Goal: Information Seeking & Learning: Compare options

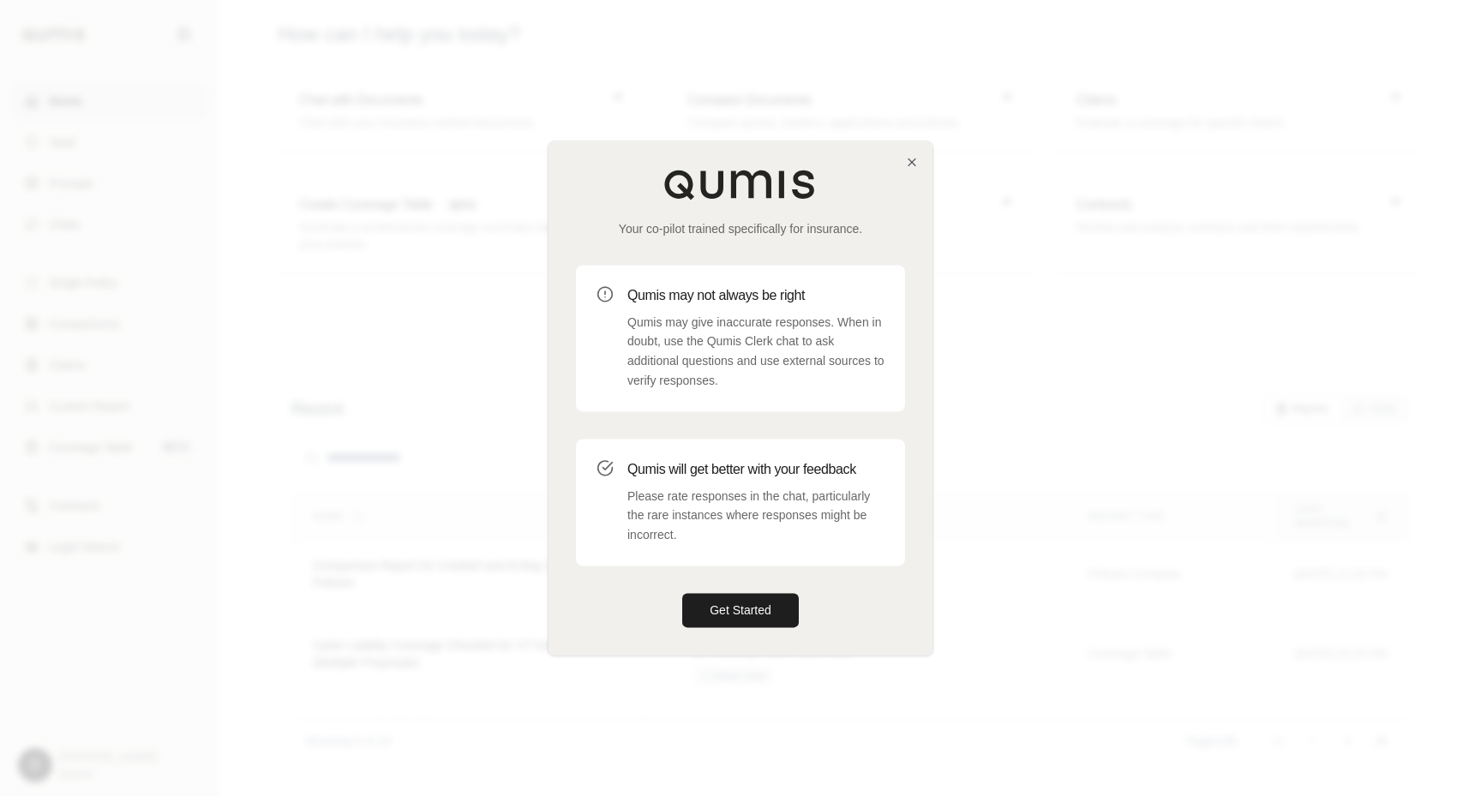
click at [903, 160] on div "Your co-pilot trained specifically for insurance. Qumis may not always be right…" at bounding box center [740, 397] width 384 height 513
click at [913, 159] on icon "button" at bounding box center [911, 162] width 7 height 7
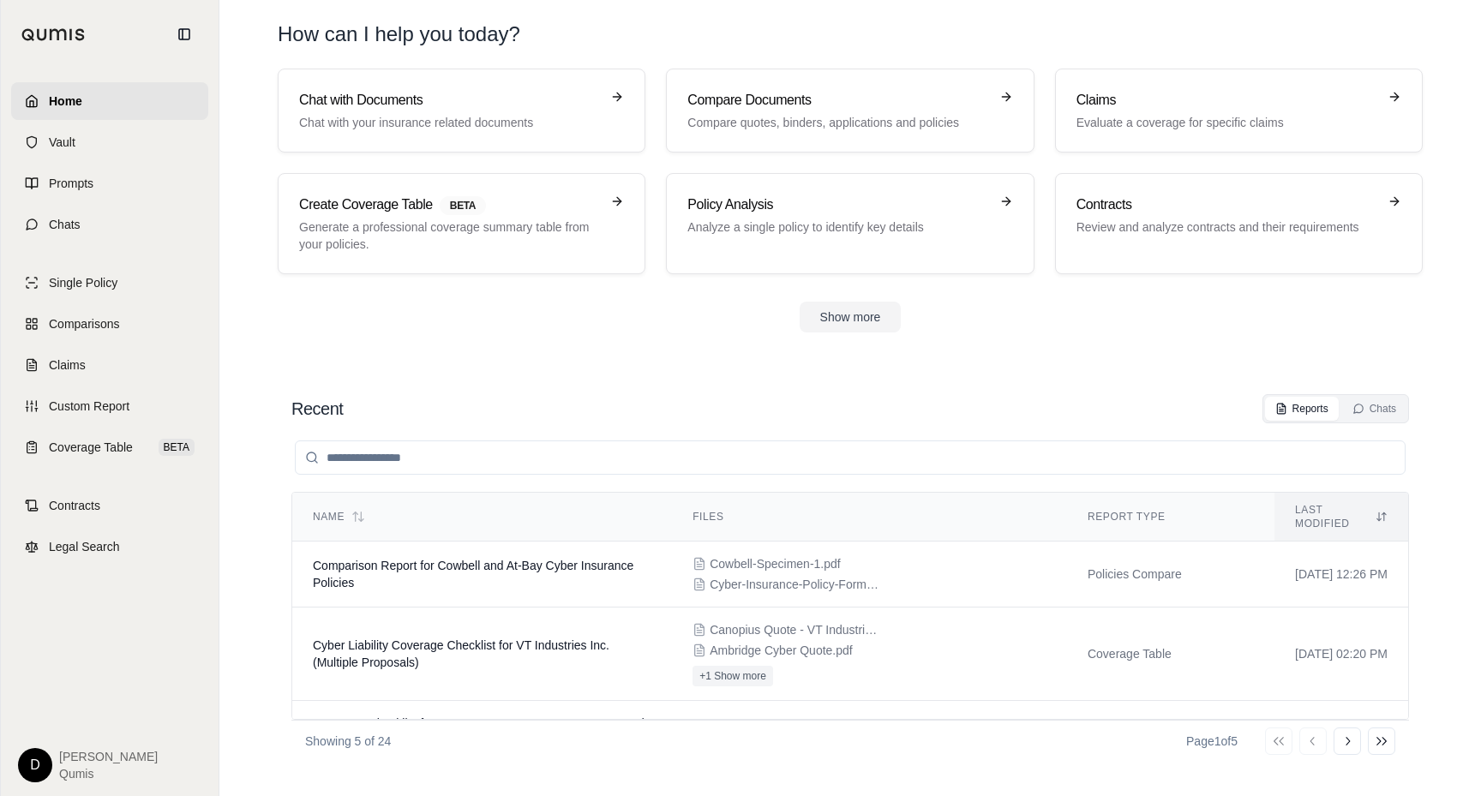
click at [31, 756] on html "Home Vault Prompts Chats Single Policy Comparisons Claims Custom Report Coverag…" at bounding box center [740, 398] width 1481 height 796
click at [72, 637] on link "Member Portal" at bounding box center [74, 636] width 141 height 27
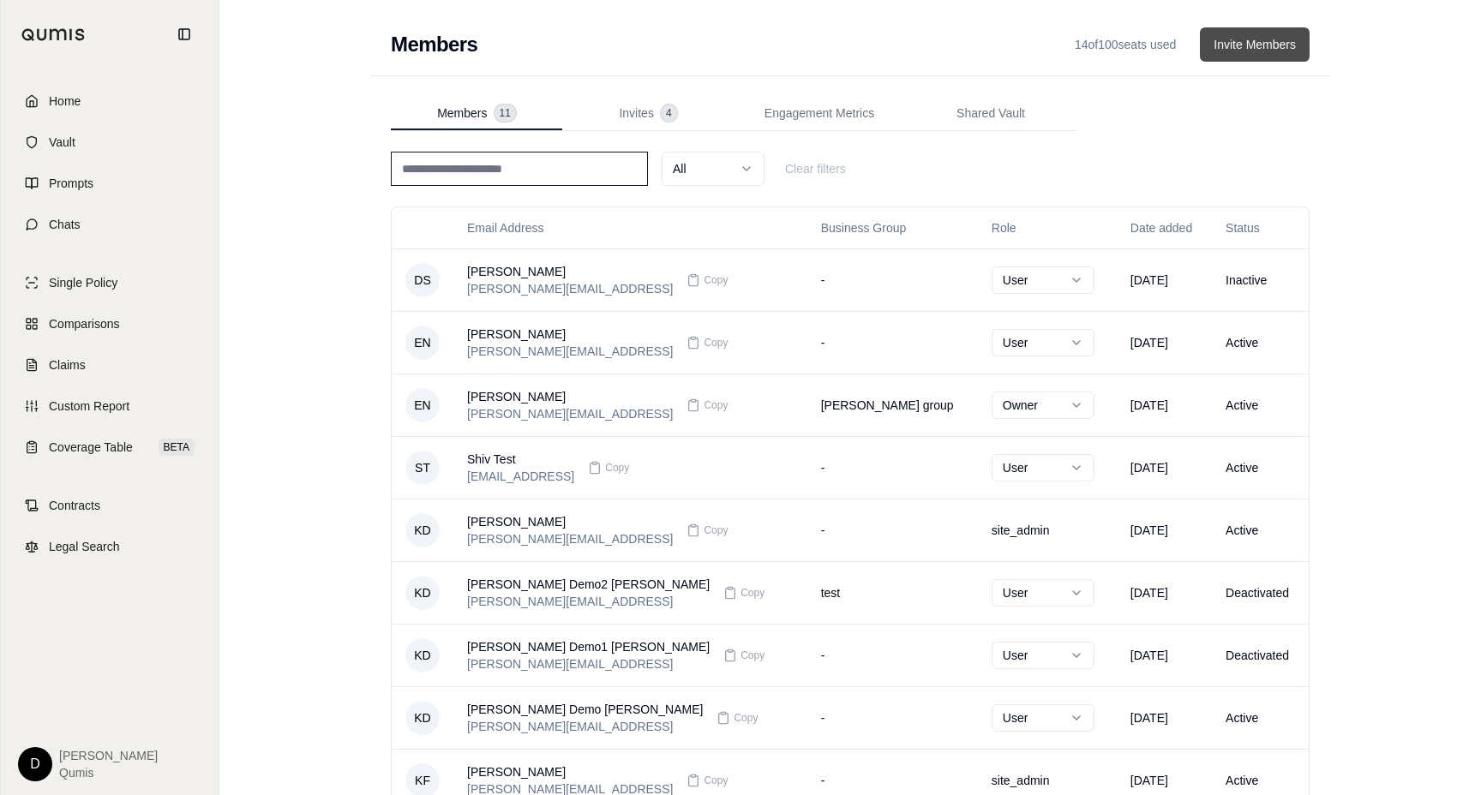
click at [1244, 42] on button "Invite Members" at bounding box center [1255, 44] width 110 height 34
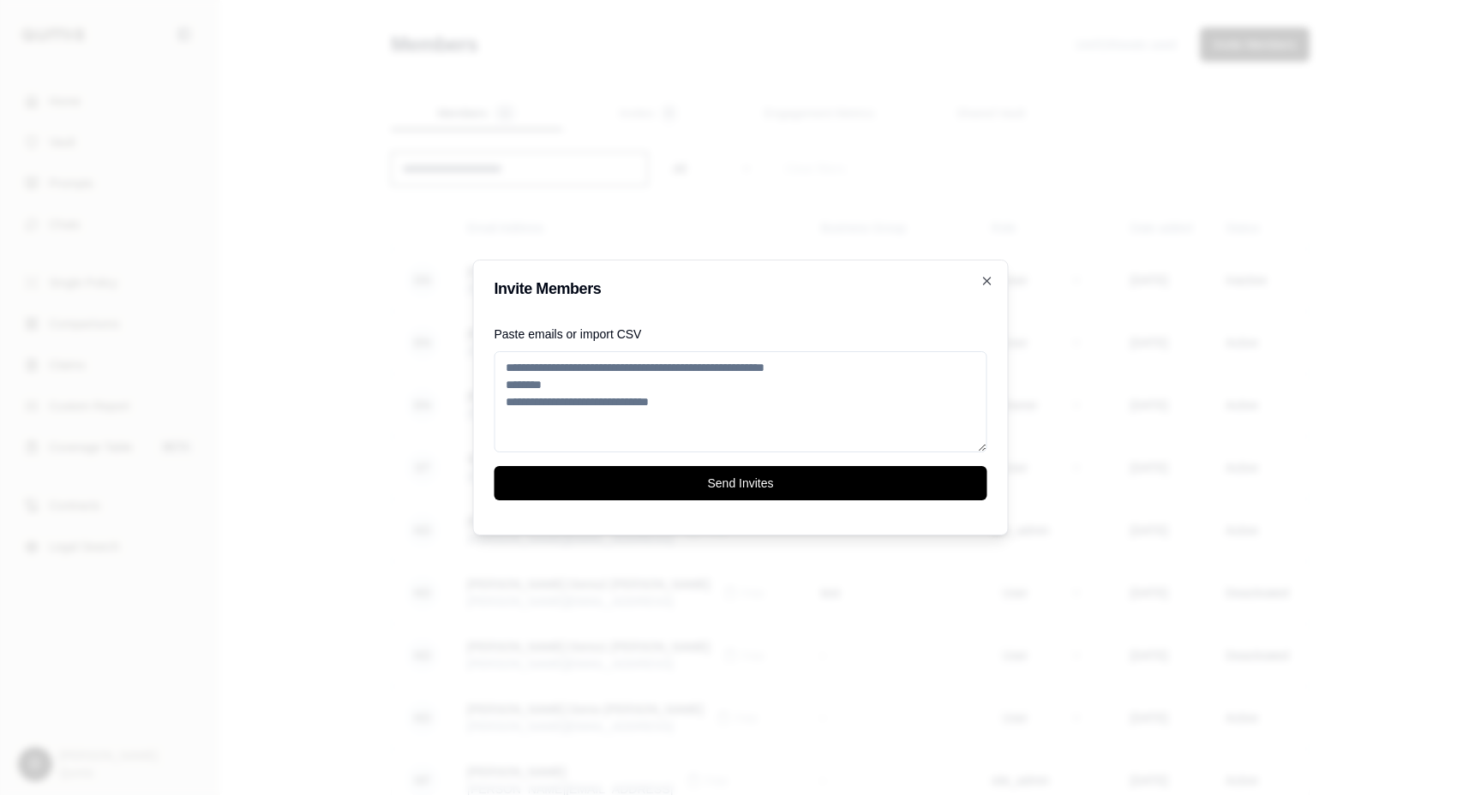
click at [994, 283] on div "Invite Members Paste emails or import CSV Send Invites Close" at bounding box center [741, 398] width 536 height 276
click at [991, 283] on icon "button" at bounding box center [987, 281] width 14 height 14
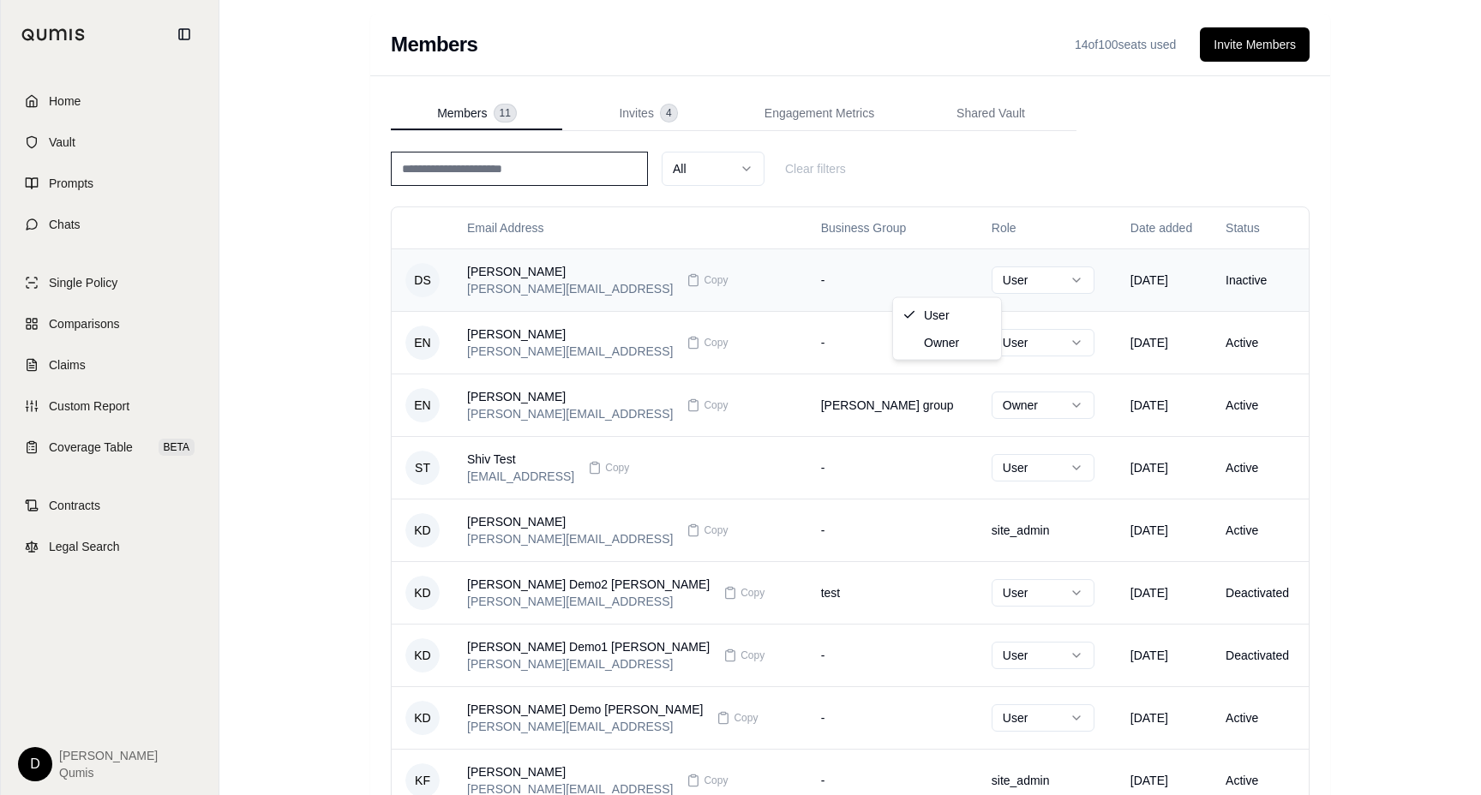
click at [936, 272] on html "Home Vault Prompts Chats Single Policy Comparisons Claims Custom Report Coverag…" at bounding box center [740, 496] width 1481 height 993
click at [958, 276] on html "Home Vault Prompts Chats Single Policy Comparisons Claims Custom Report Coverag…" at bounding box center [740, 496] width 1481 height 993
click at [502, 336] on div "[PERSON_NAME]" at bounding box center [570, 334] width 206 height 17
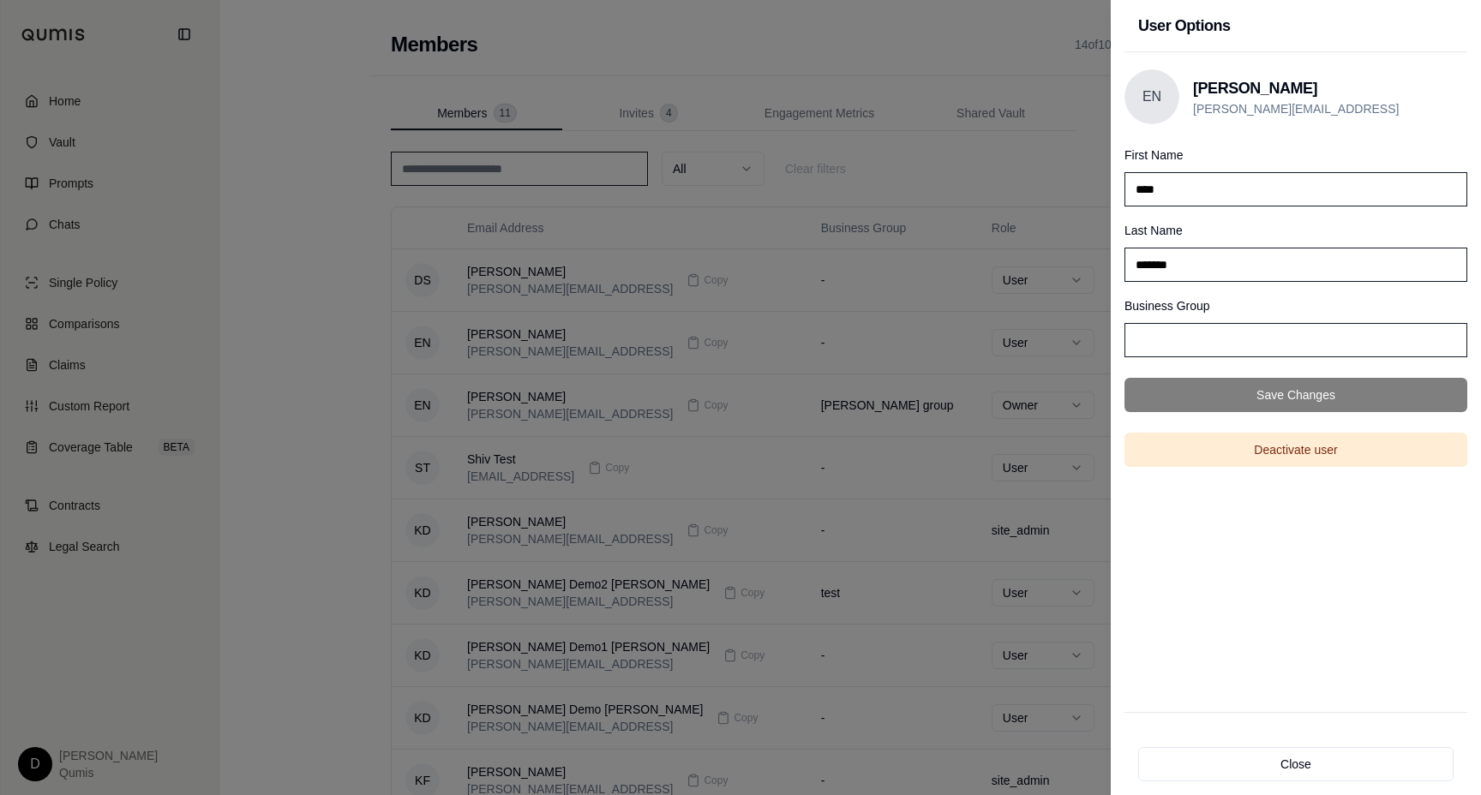
click at [760, 242] on div at bounding box center [740, 397] width 1481 height 795
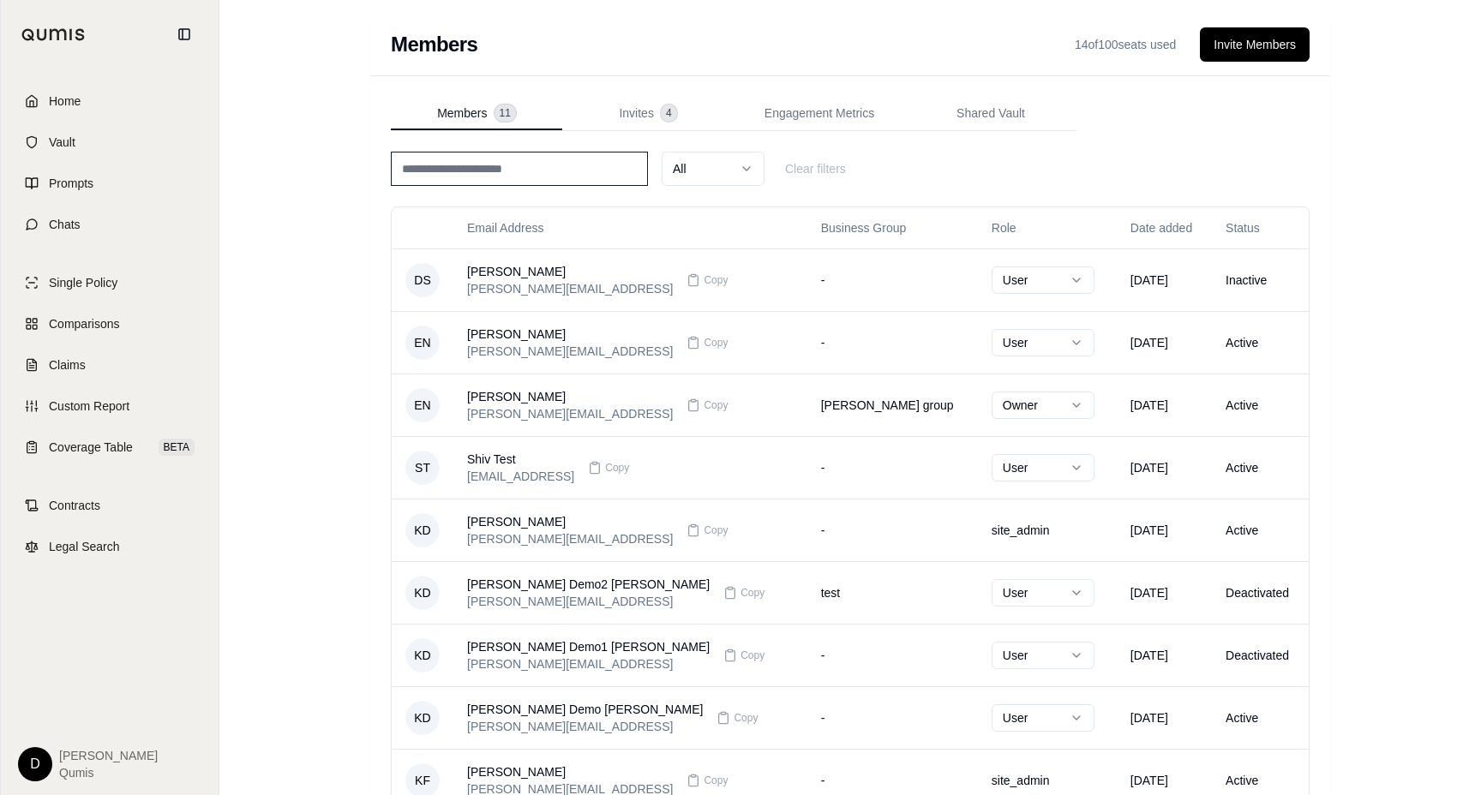
click at [663, 135] on div "Members 11 Invites 4 Engagement Metrics Shared Vault All Clear filters Email Ad…" at bounding box center [850, 528] width 919 height 862
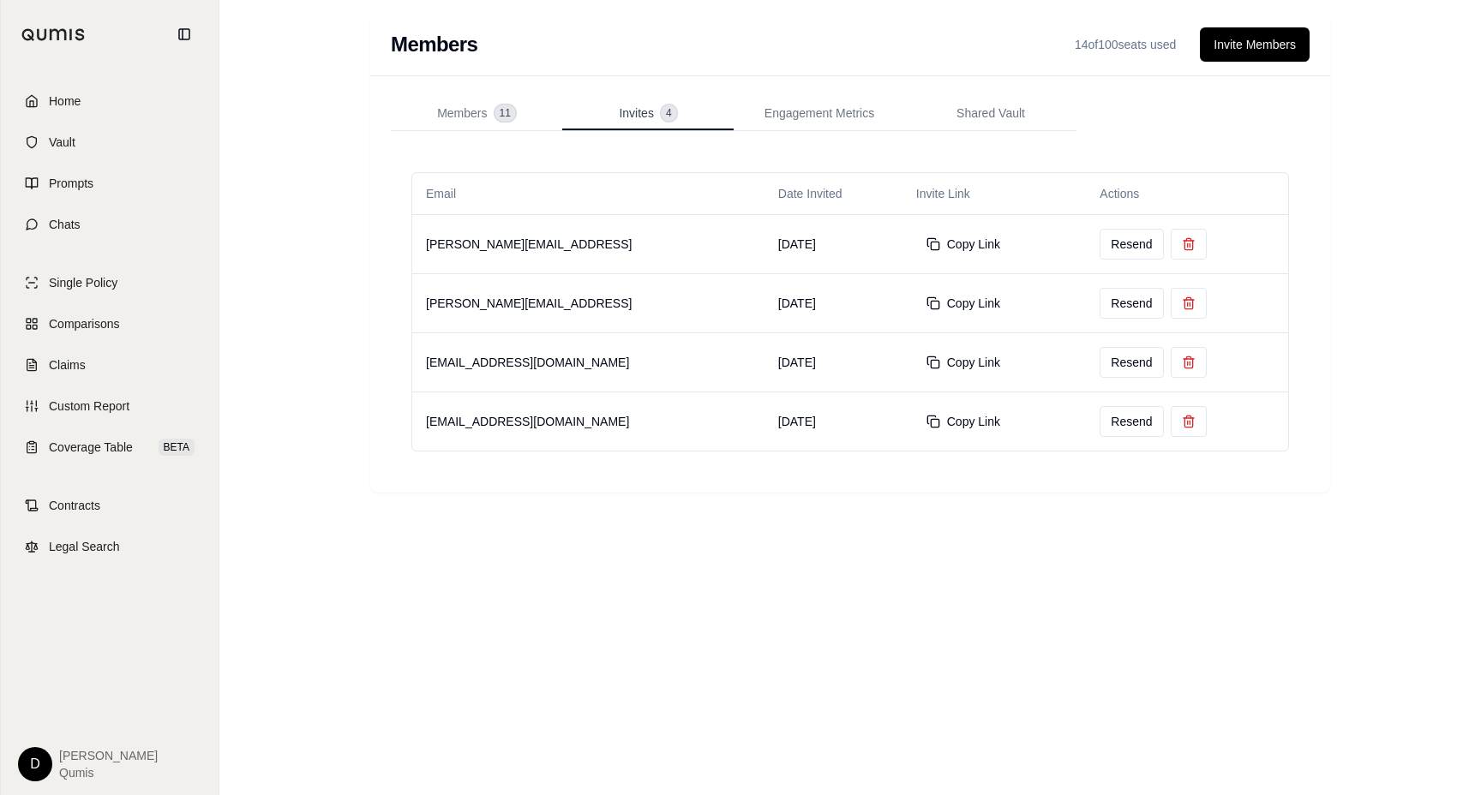
click at [644, 124] on button "Invites 4" at bounding box center [647, 114] width 171 height 34
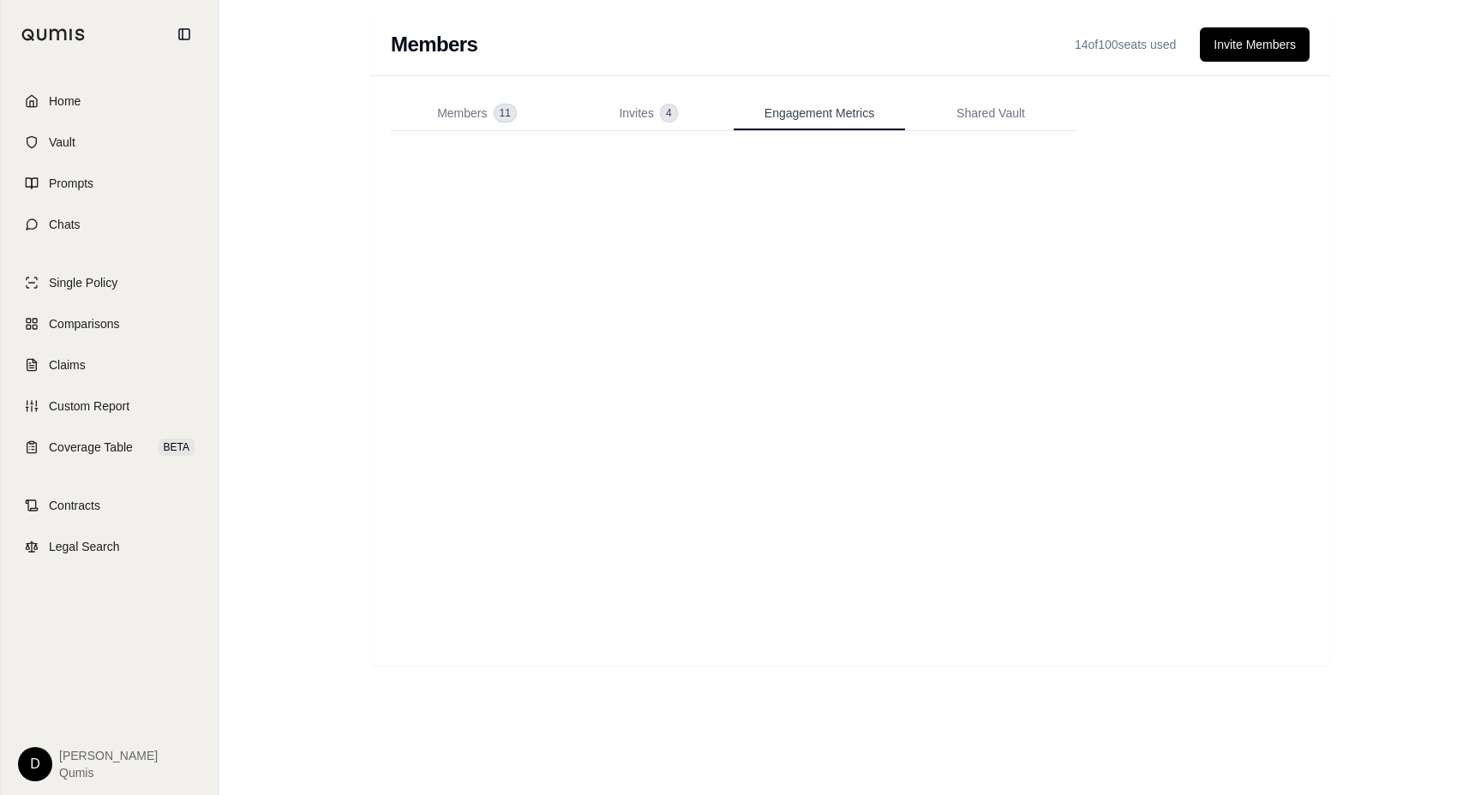
click at [856, 118] on span "Engagement Metrics" at bounding box center [819, 113] width 110 height 17
click at [483, 114] on span "Members" at bounding box center [462, 113] width 50 height 17
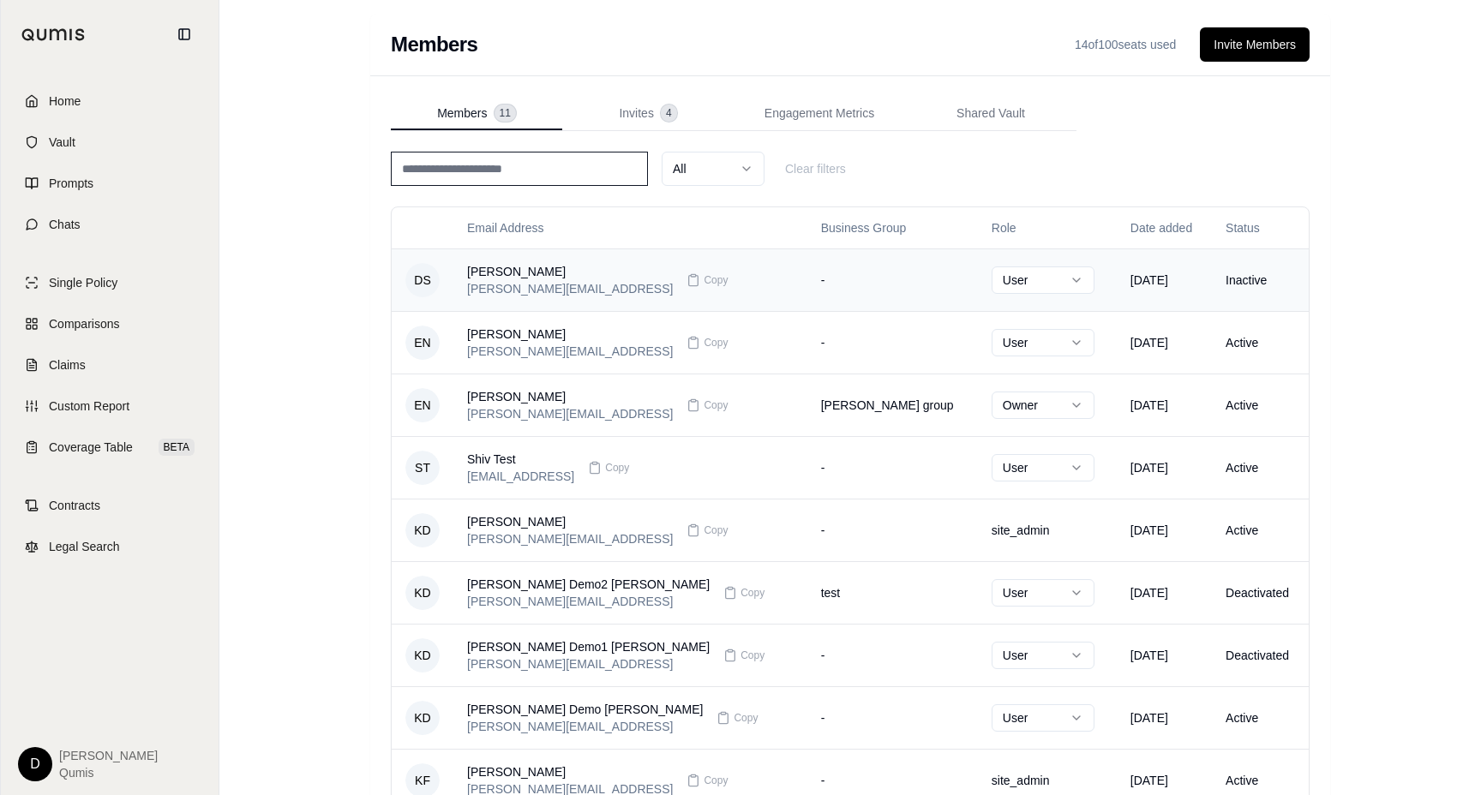
click at [701, 280] on div "[PERSON_NAME] [PERSON_NAME][EMAIL_ADDRESS] Copy" at bounding box center [630, 280] width 326 height 34
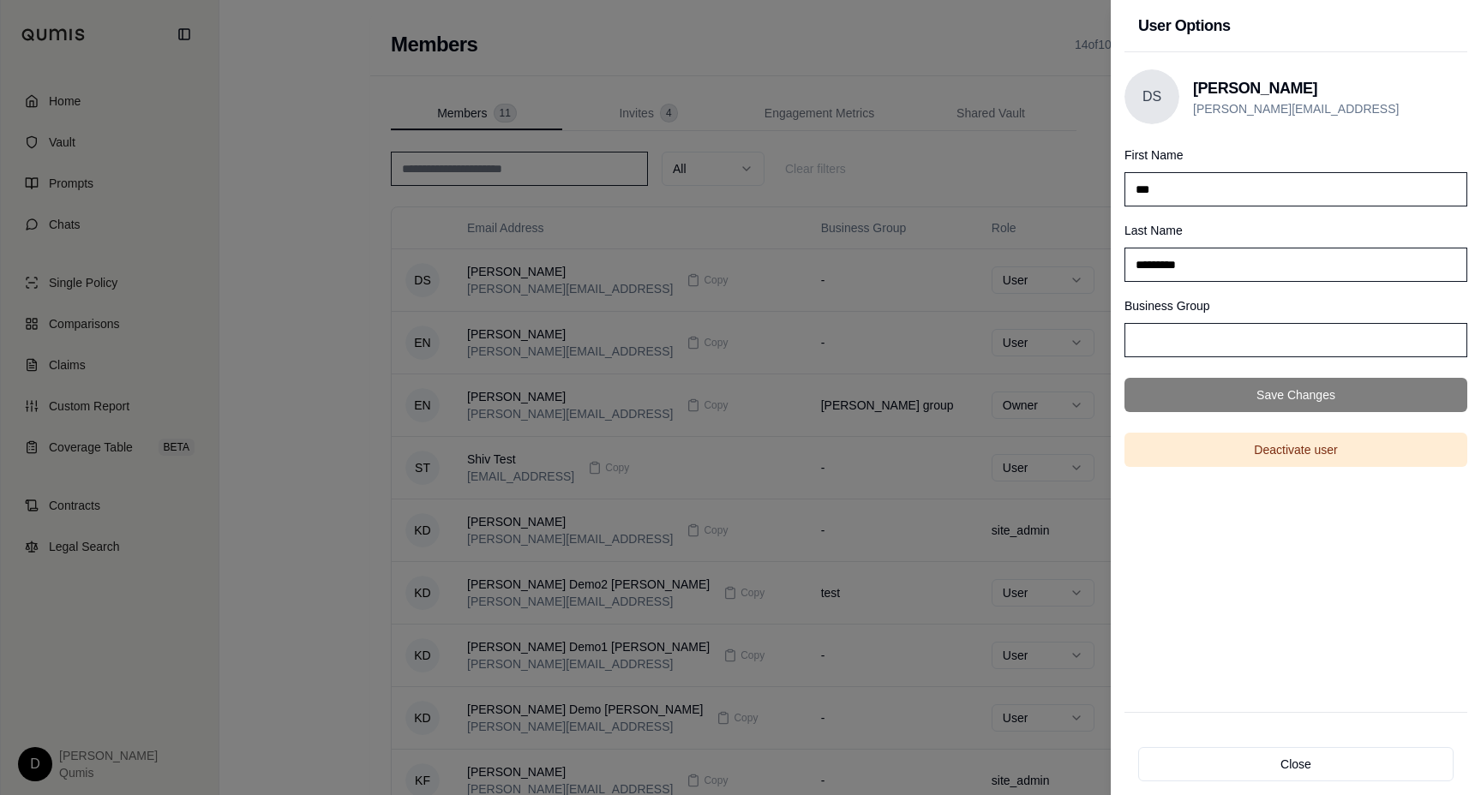
click at [1171, 346] on input "Business Group" at bounding box center [1295, 340] width 343 height 34
click at [721, 248] on div at bounding box center [740, 397] width 1481 height 795
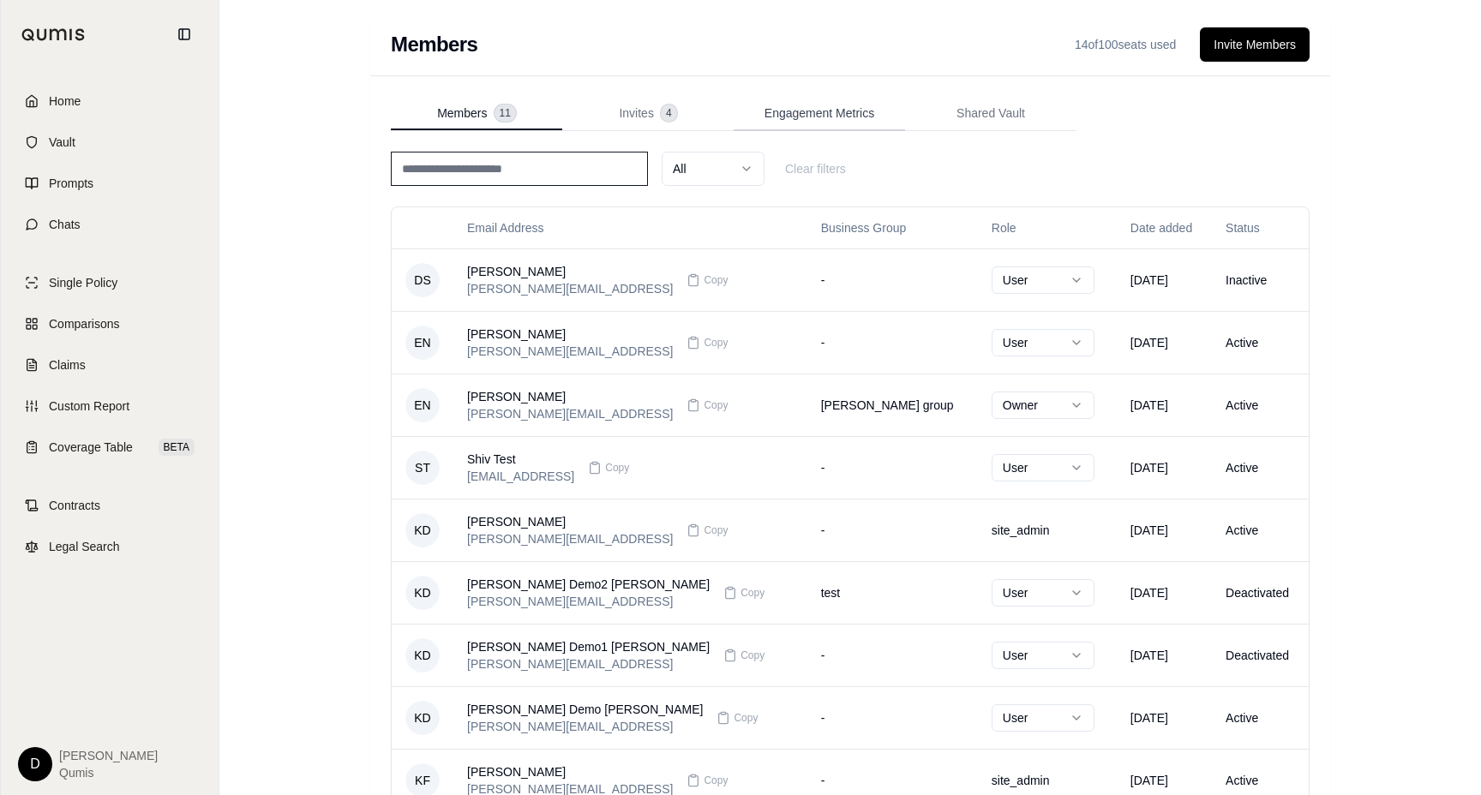
click at [817, 117] on span "Engagement Metrics" at bounding box center [819, 113] width 110 height 17
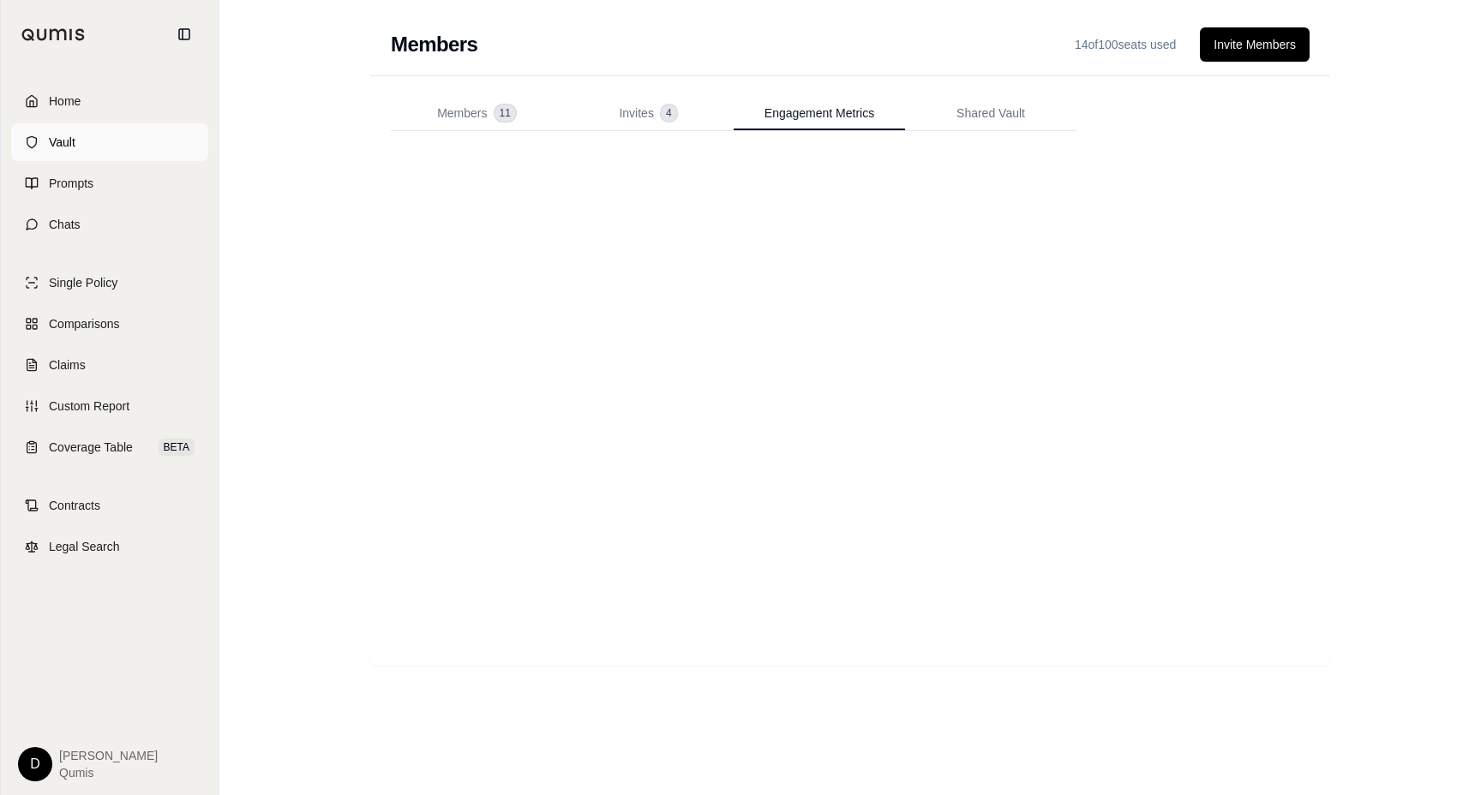
click at [129, 139] on link "Vault" at bounding box center [109, 142] width 197 height 38
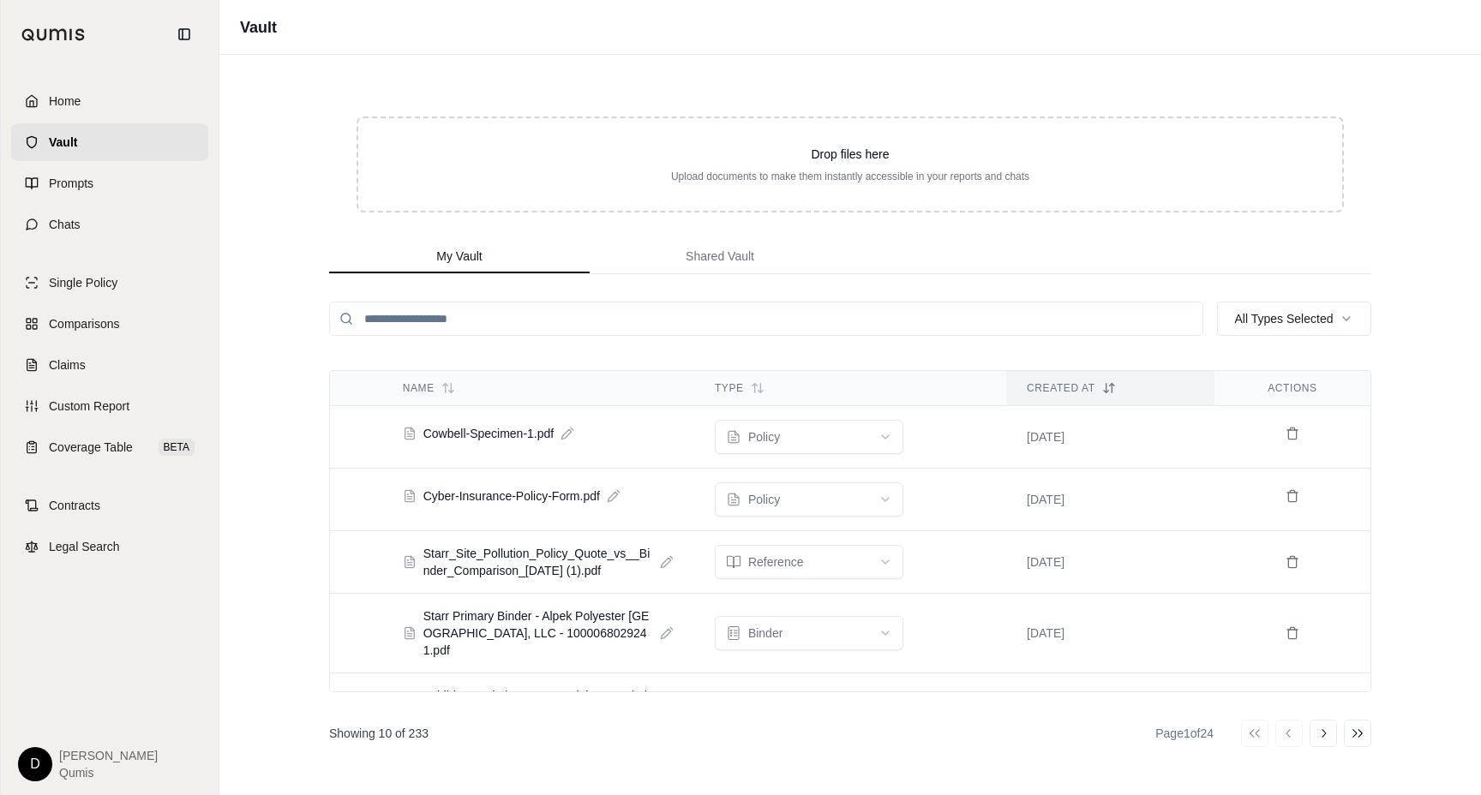
click at [488, 330] on input "search" at bounding box center [766, 319] width 874 height 34
click at [821, 447] on html "Home Vault Prompts Chats Single Policy Comparisons Claims Custom Report Coverag…" at bounding box center [740, 397] width 1481 height 795
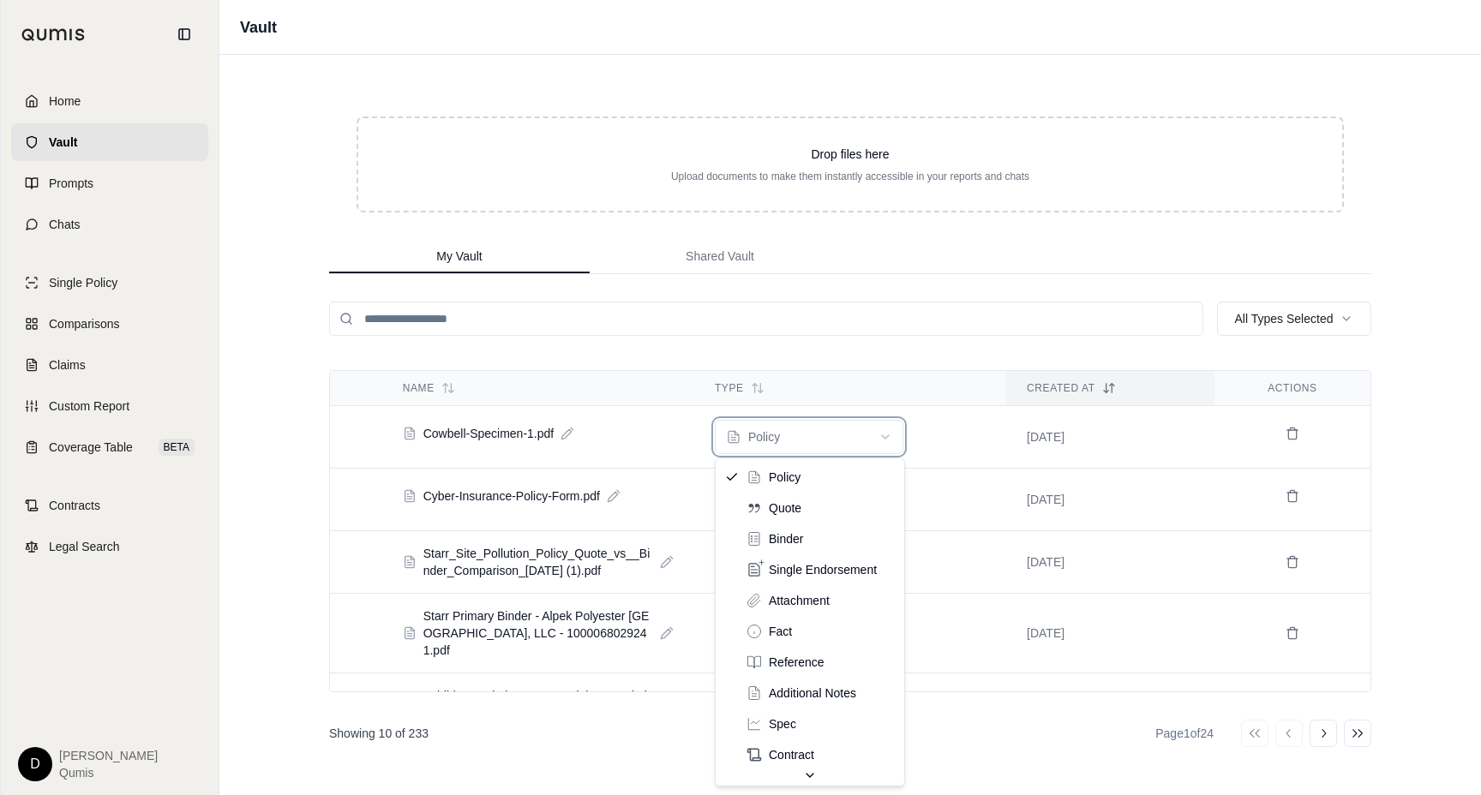
click at [790, 435] on html "Home Vault Prompts Chats Single Policy Comparisons Claims Custom Report Coverag…" at bounding box center [740, 397] width 1481 height 795
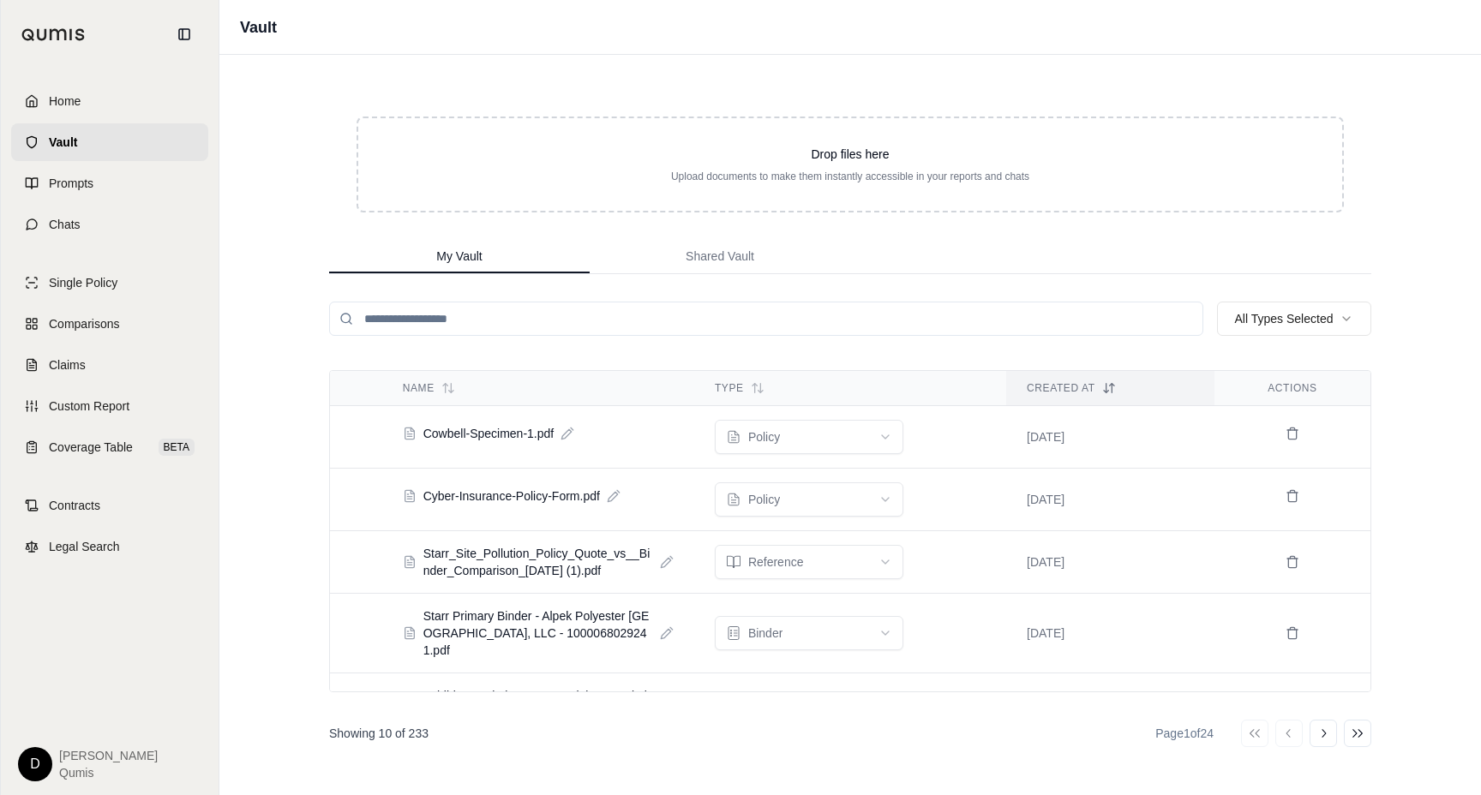
click at [692, 72] on div "Drop files here Upload documents to make them instantly accessible in your repo…" at bounding box center [850, 425] width 1097 height 740
click at [718, 265] on button "Shared Vault" at bounding box center [720, 257] width 260 height 34
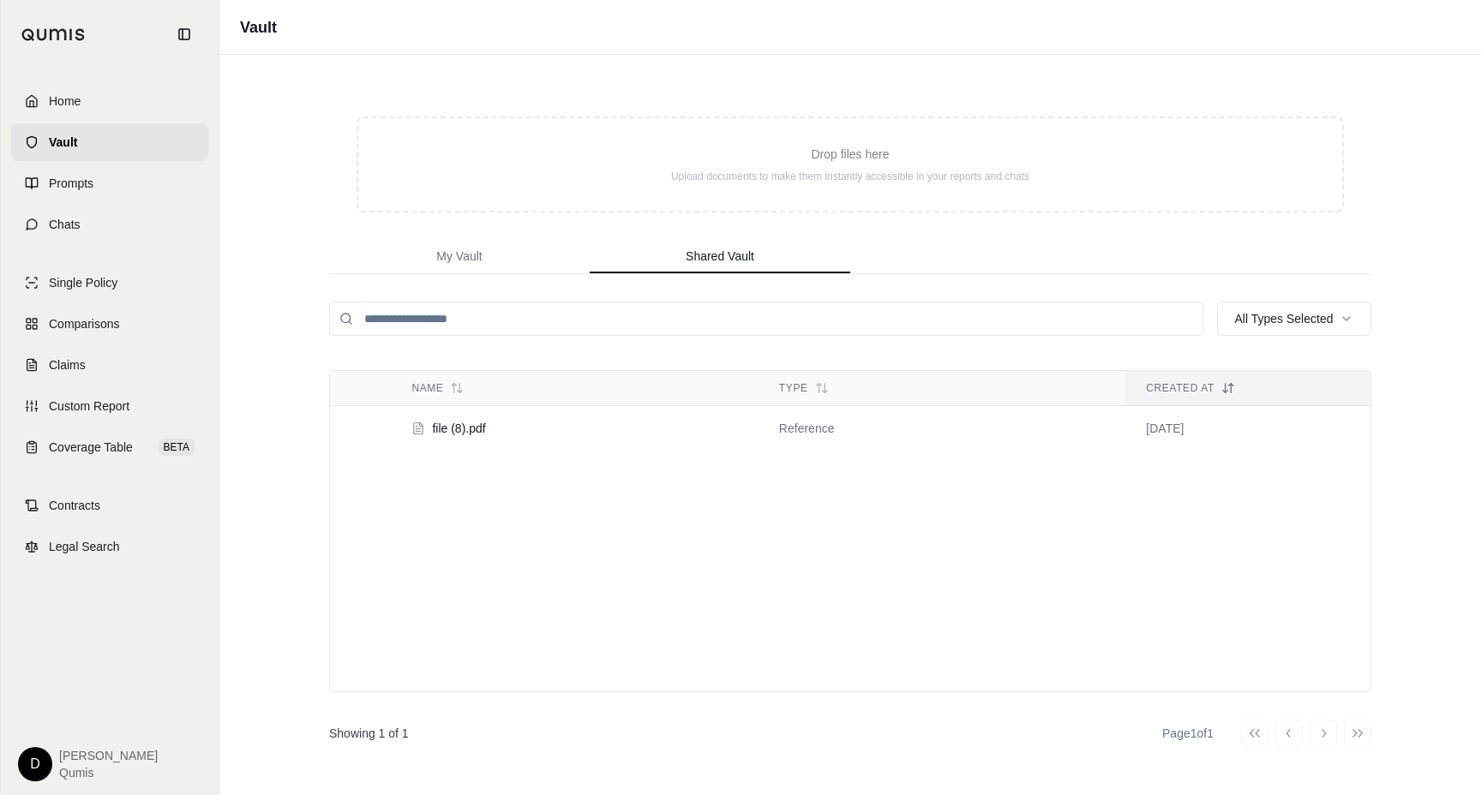
click at [33, 766] on html "Home Vault Prompts Chats Single Policy Comparisons Claims Custom Report Coverag…" at bounding box center [740, 397] width 1481 height 795
click at [69, 640] on link "Member Portal" at bounding box center [74, 635] width 141 height 27
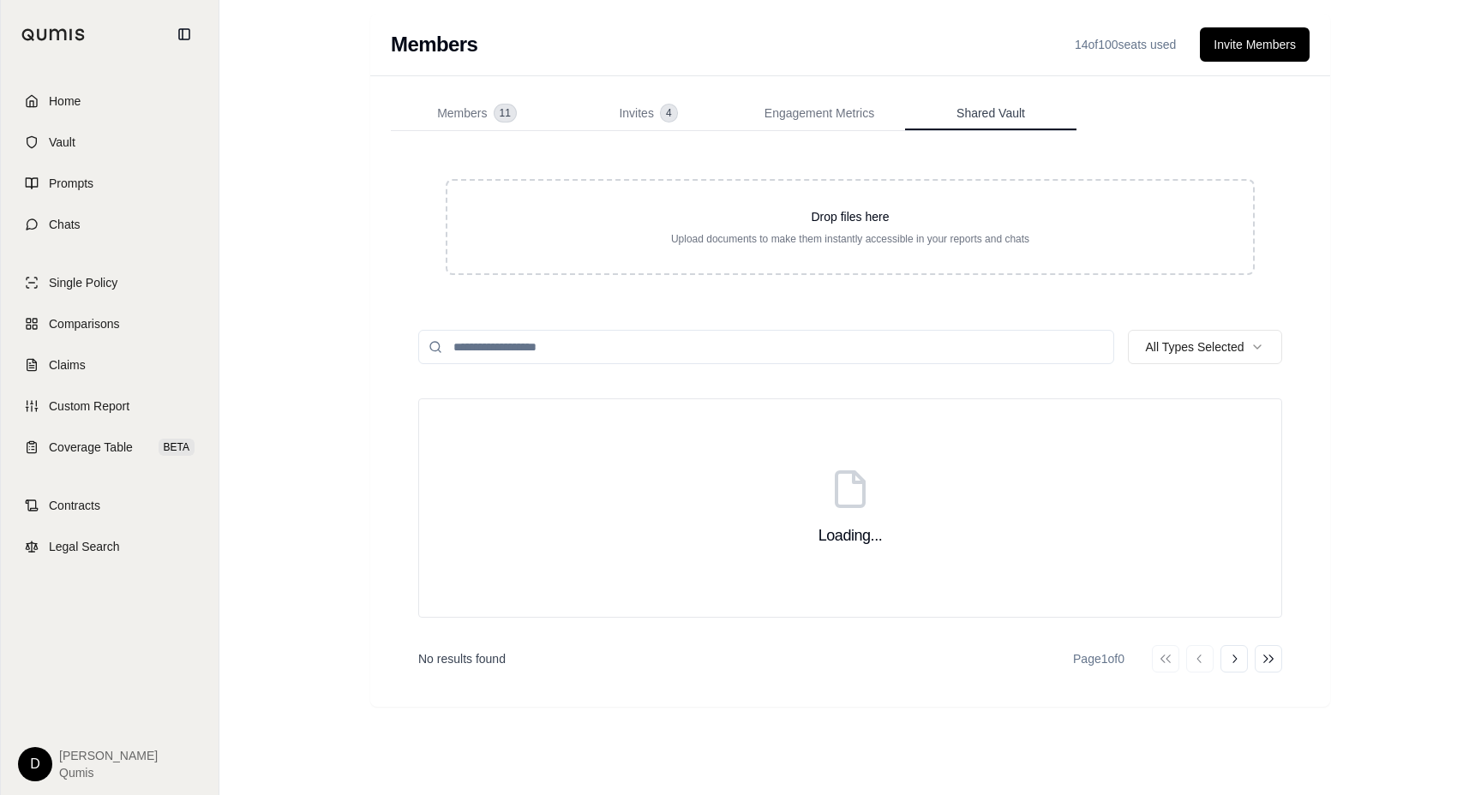
click at [1031, 117] on button "Shared Vault" at bounding box center [990, 114] width 171 height 34
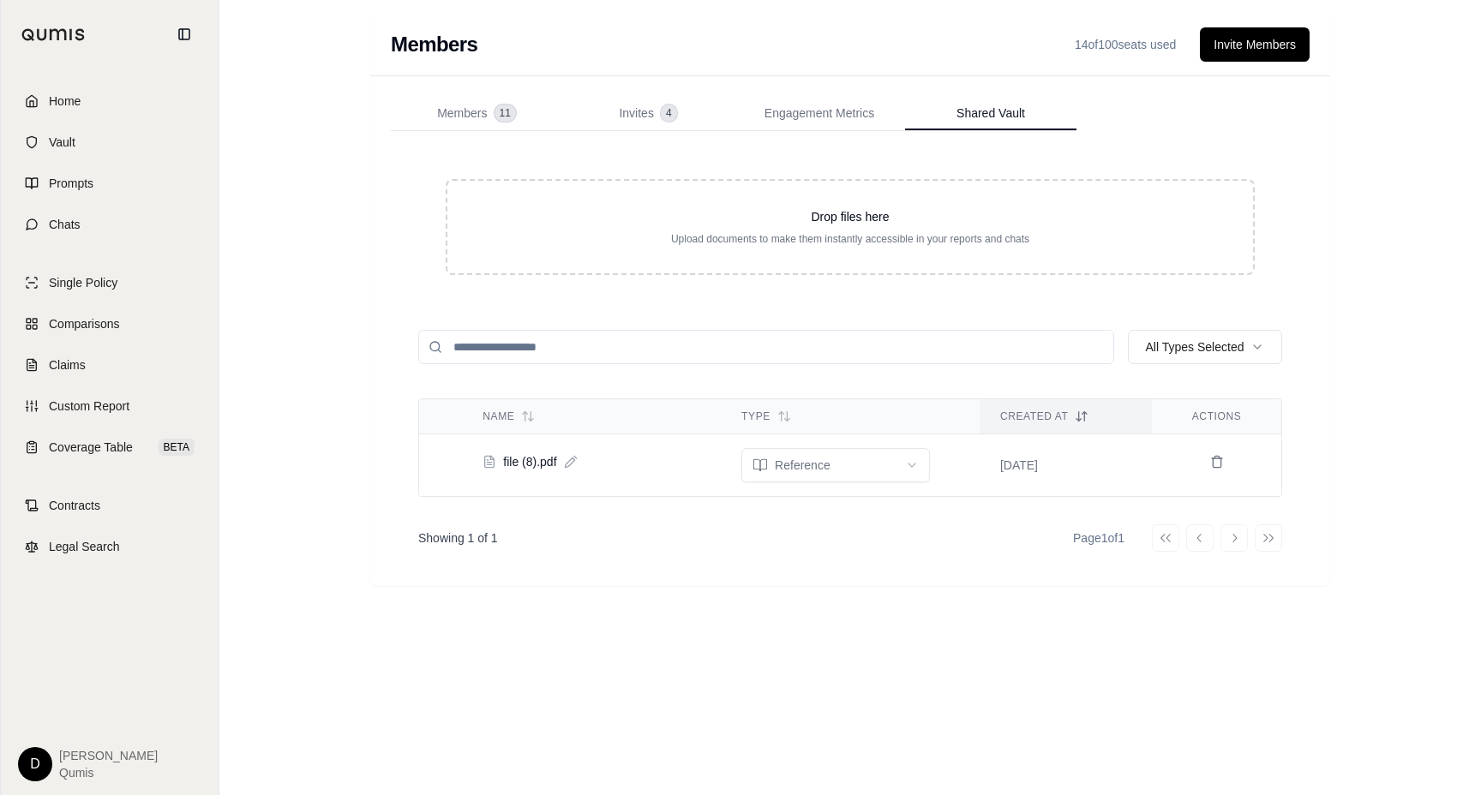
click at [67, 343] on div "Single Policy Comparisons Claims Custom Report Coverage Table BETA" at bounding box center [109, 365] width 197 height 202
click at [89, 322] on span "Comparisons" at bounding box center [84, 323] width 70 height 17
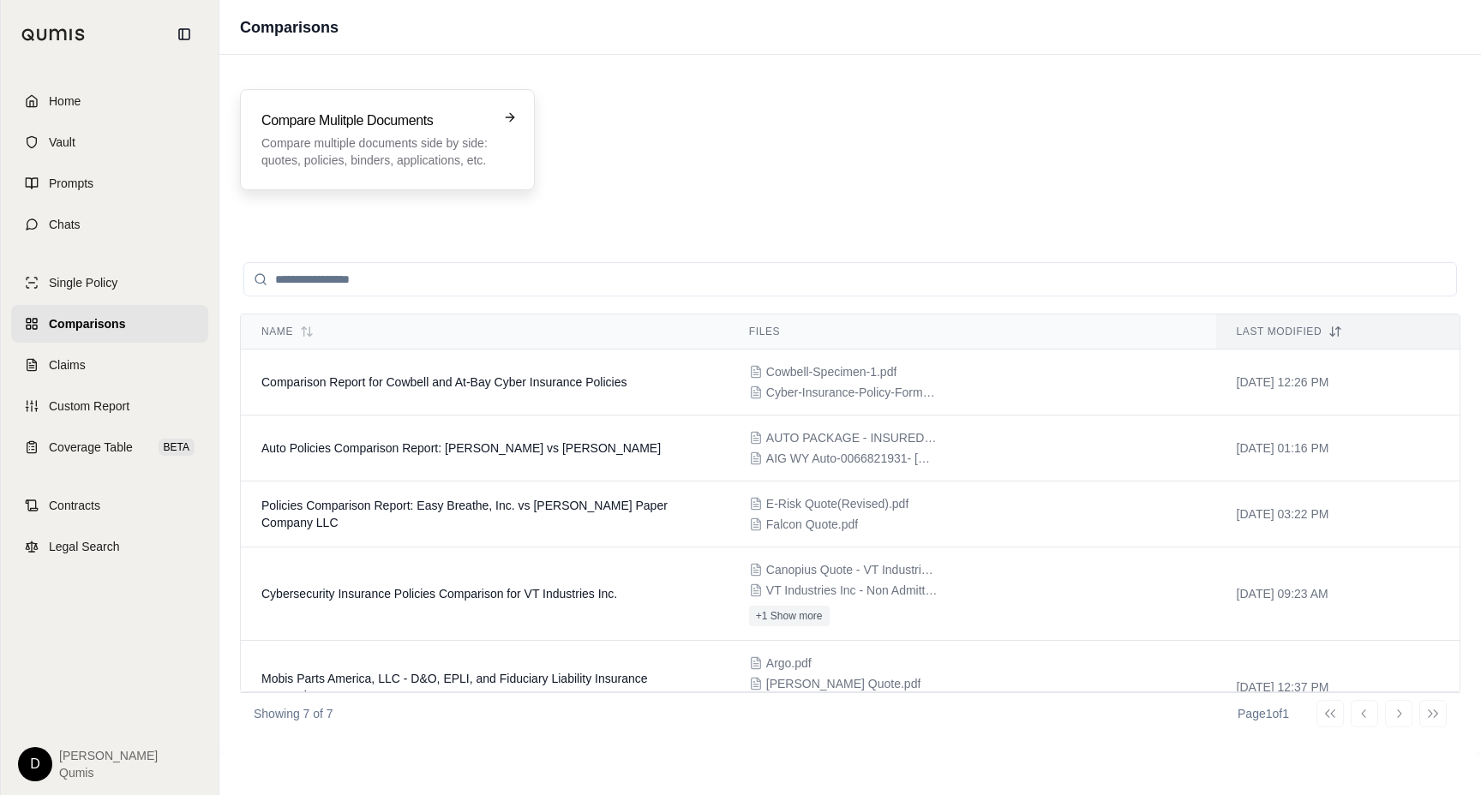
click at [446, 132] on div "Compare Mulitple Documents Compare multiple documents side by side: quotes, pol…" at bounding box center [375, 140] width 228 height 58
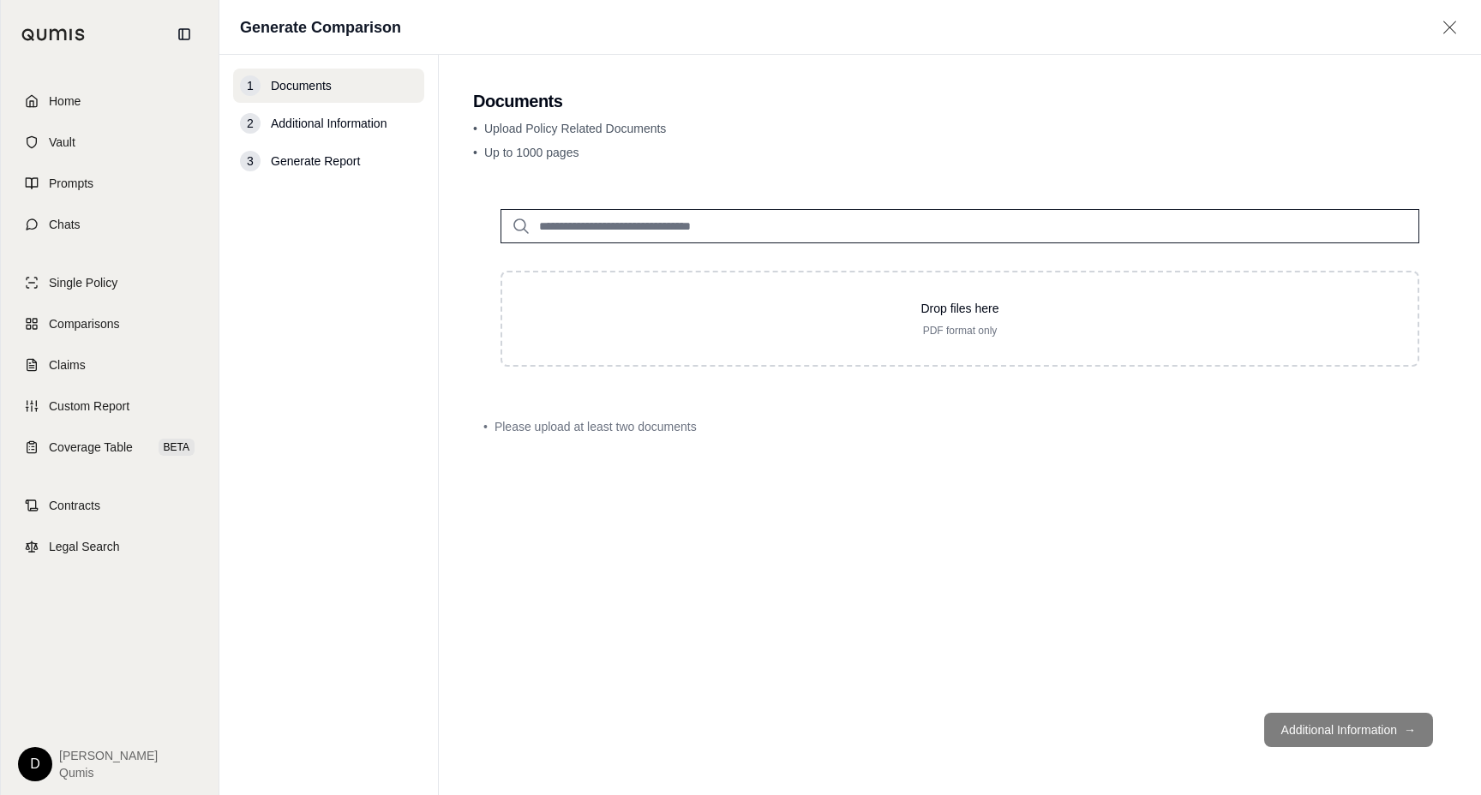
click at [686, 230] on input "search" at bounding box center [959, 226] width 919 height 34
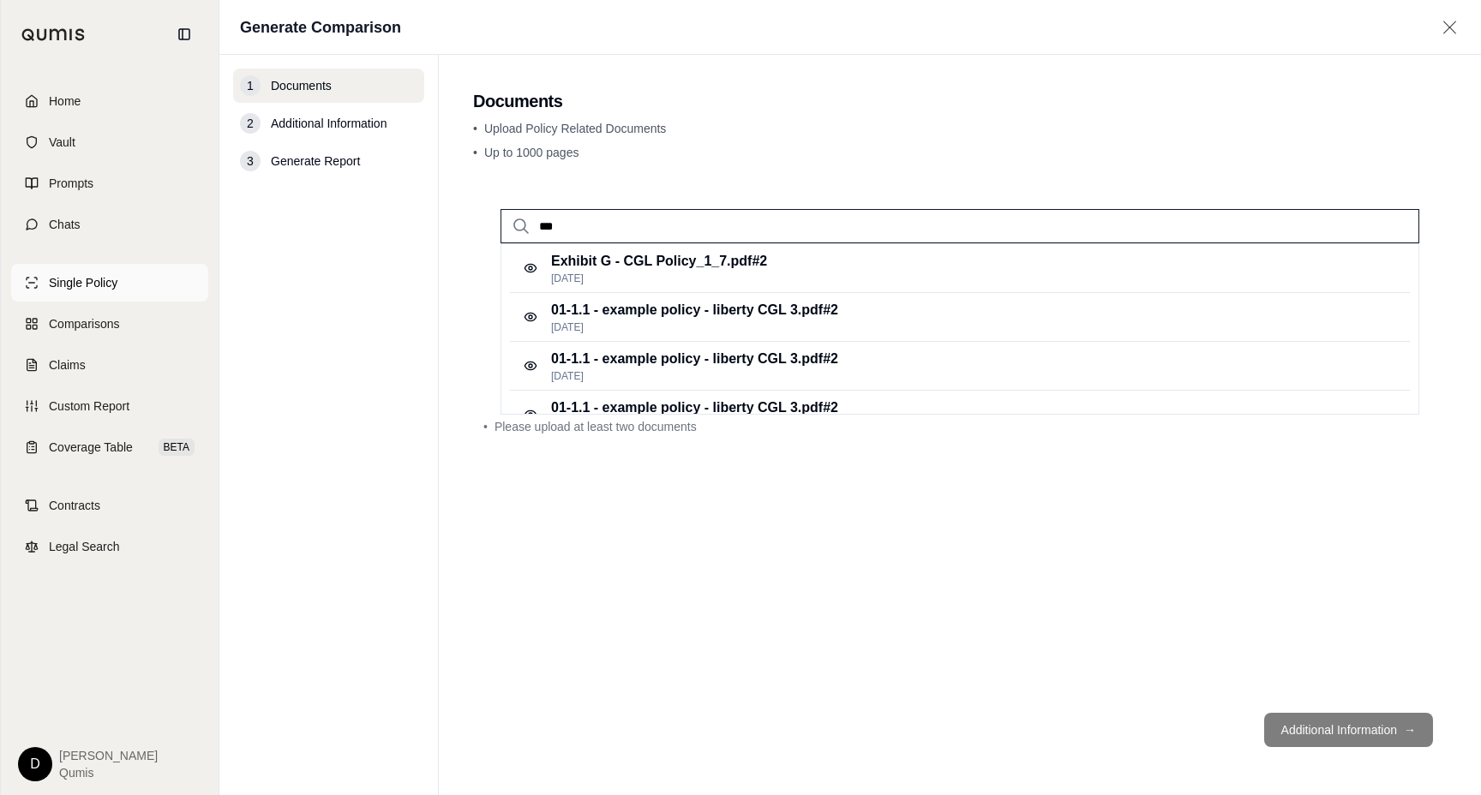
type input "***"
click at [49, 301] on link "Single Policy" at bounding box center [109, 283] width 197 height 38
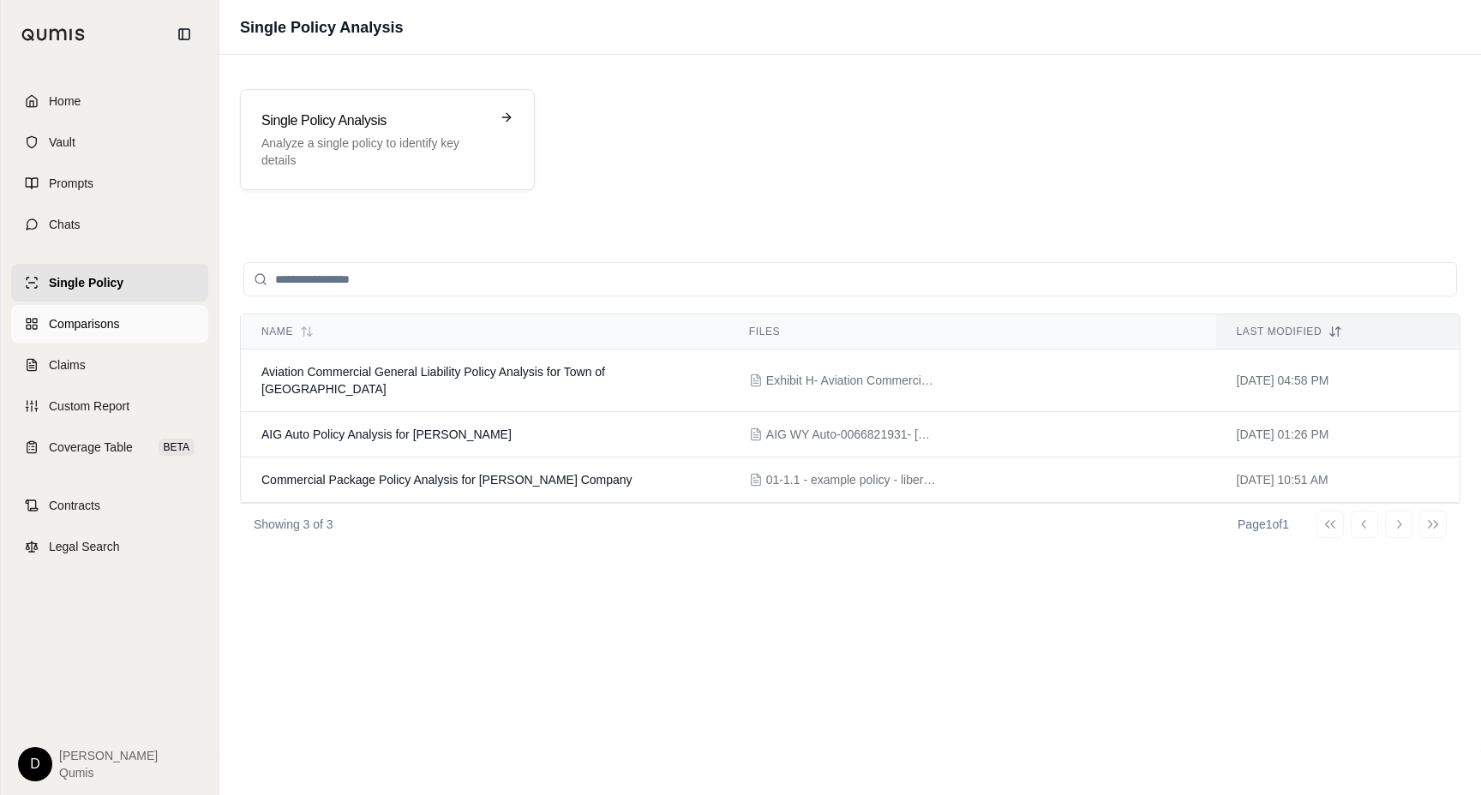
click at [91, 338] on link "Comparisons" at bounding box center [109, 324] width 197 height 38
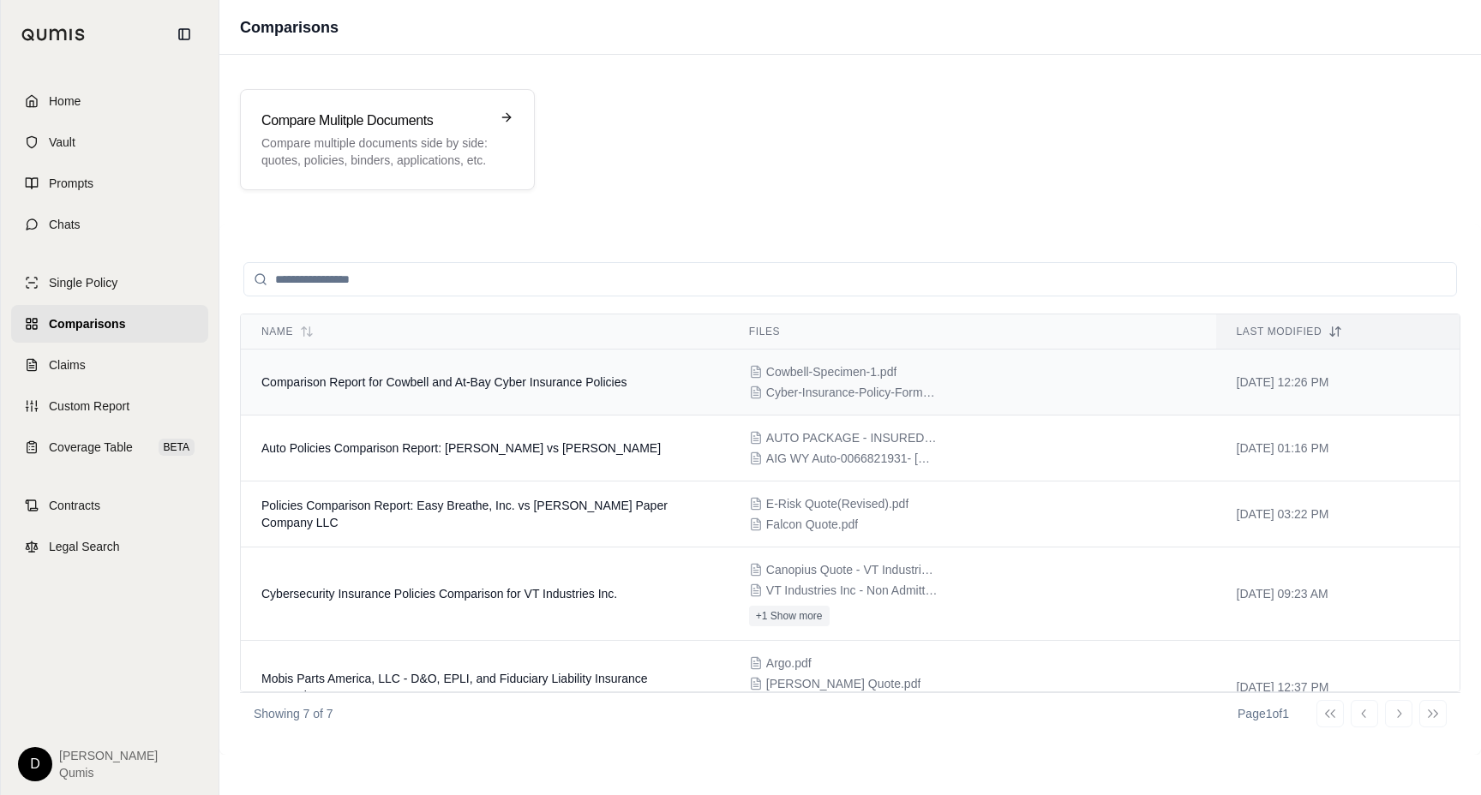
click at [524, 404] on td "Comparison Report for Cowbell and At-Bay Cyber Insurance Policies" at bounding box center [485, 383] width 488 height 66
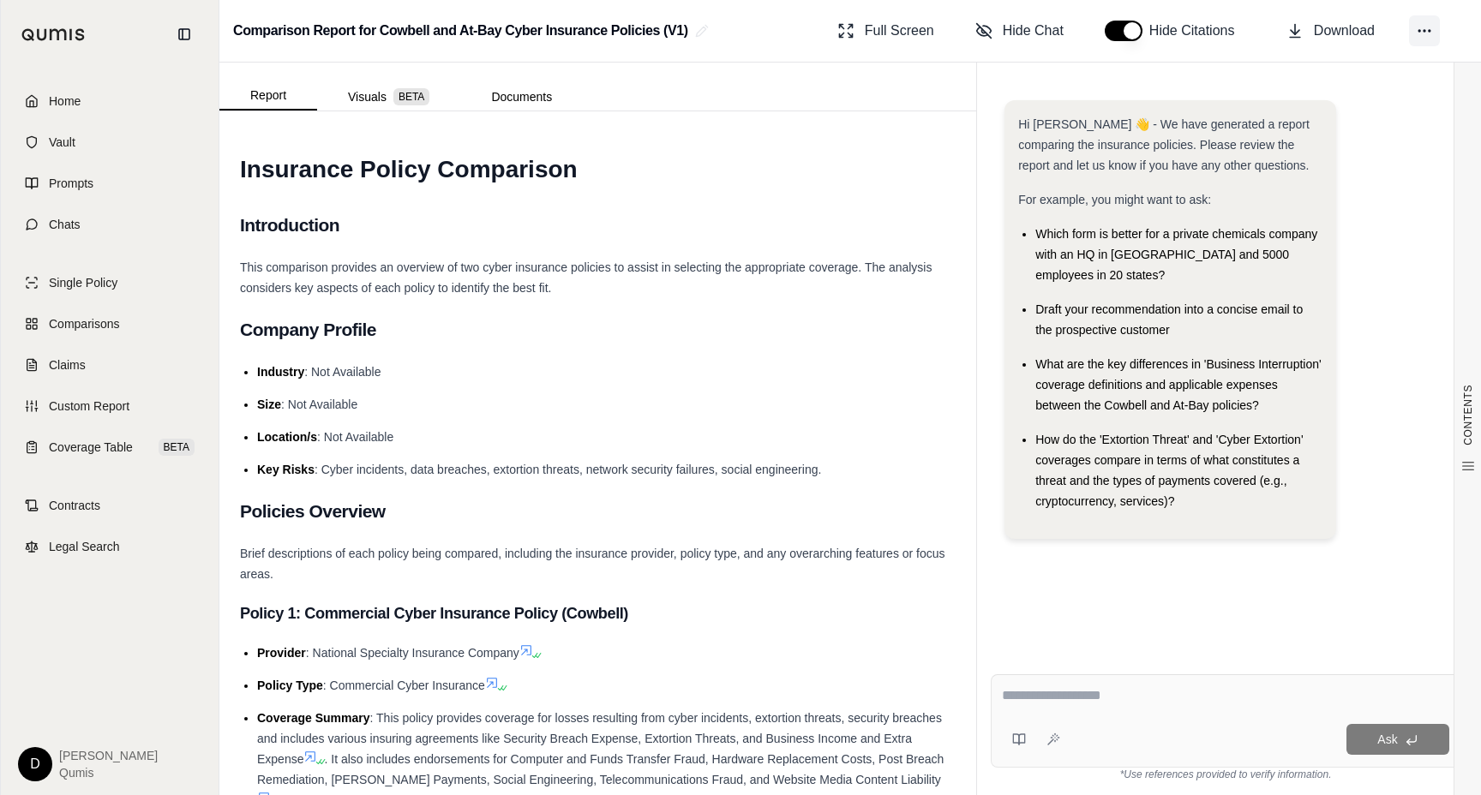
click at [1424, 36] on icon at bounding box center [1424, 30] width 17 height 17
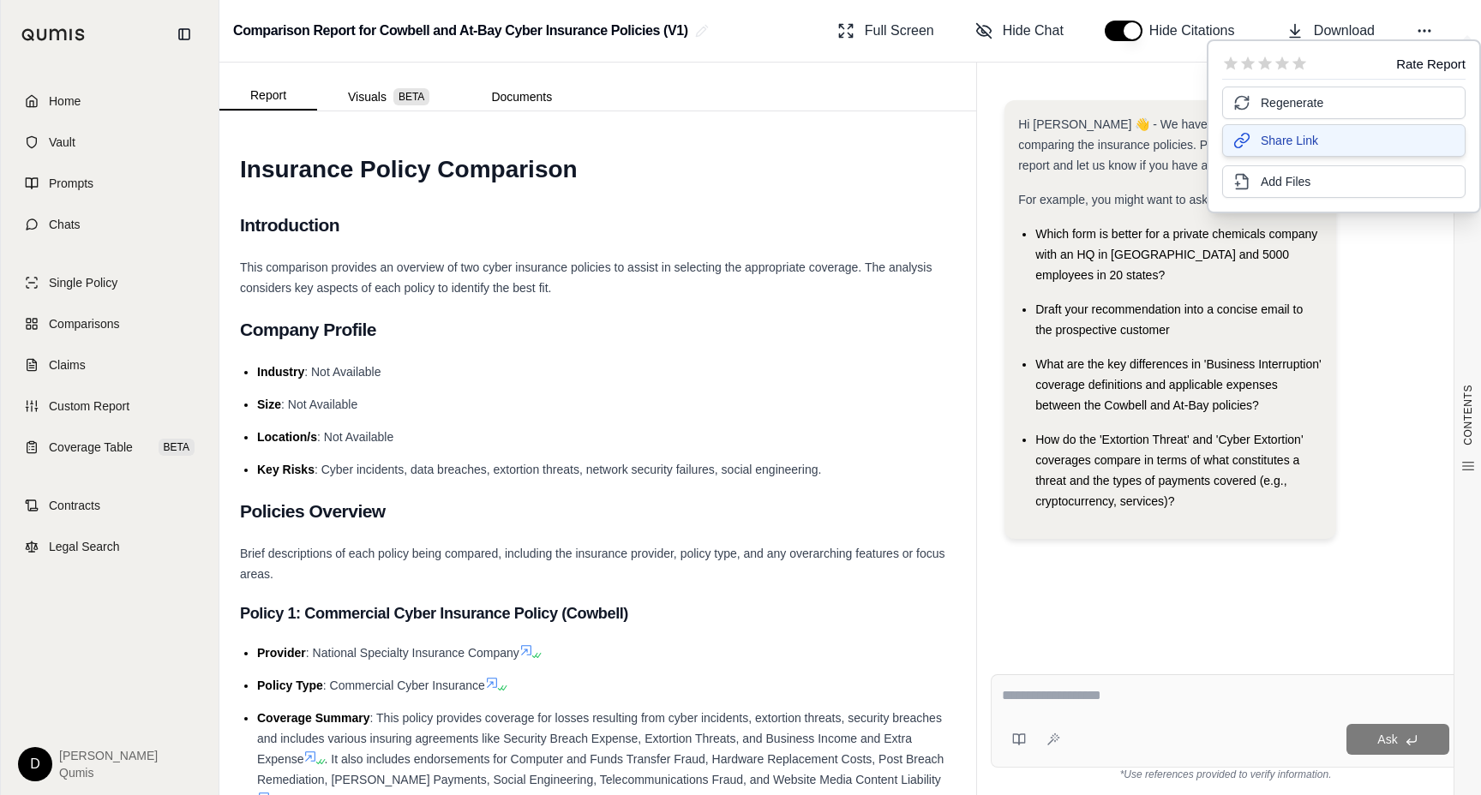
click at [1302, 144] on span "Share Link" at bounding box center [1288, 140] width 57 height 17
click at [1154, 302] on span "Draft your recommendation into a concise email to the prospective customer" at bounding box center [1168, 319] width 267 height 34
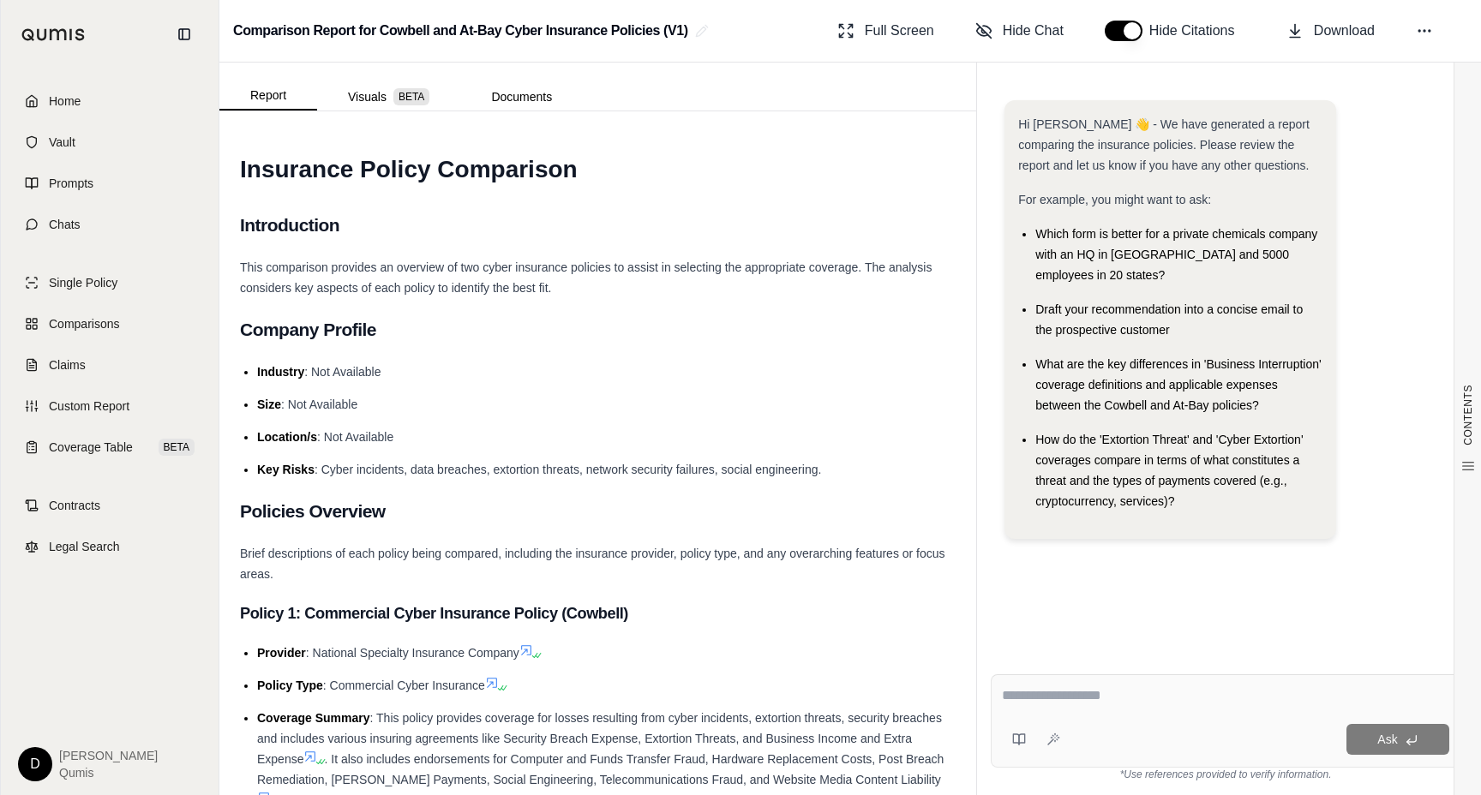
click at [31, 747] on div "D [PERSON_NAME]" at bounding box center [109, 764] width 183 height 34
click at [31, 757] on html "Home Vault Prompts Chats Single Policy Comparisons Claims Custom Report Coverag…" at bounding box center [740, 397] width 1481 height 795
click at [71, 637] on link "Member Portal" at bounding box center [74, 635] width 141 height 27
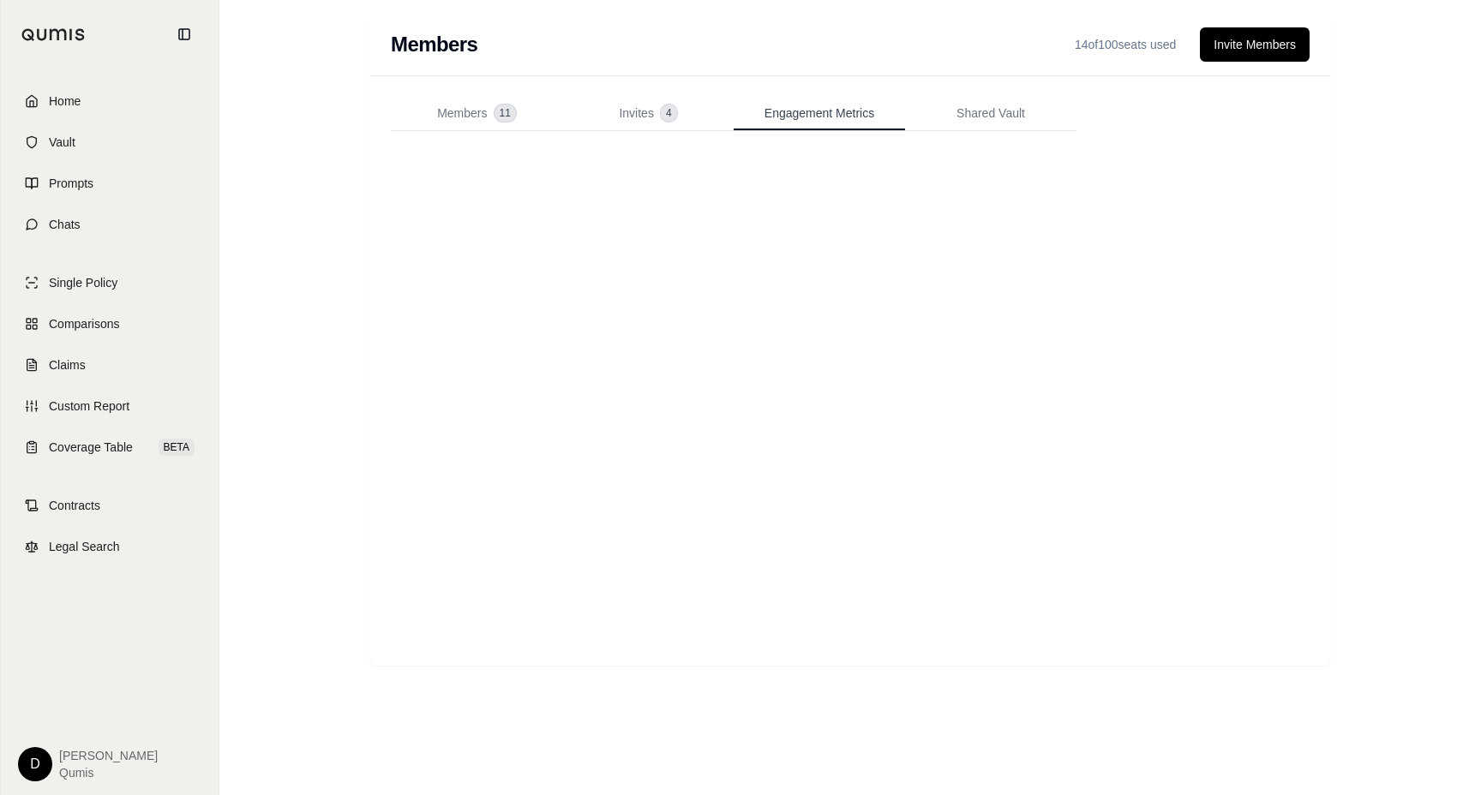
click at [802, 124] on button "Engagement Metrics" at bounding box center [818, 114] width 171 height 34
